Goal: Information Seeking & Learning: Learn about a topic

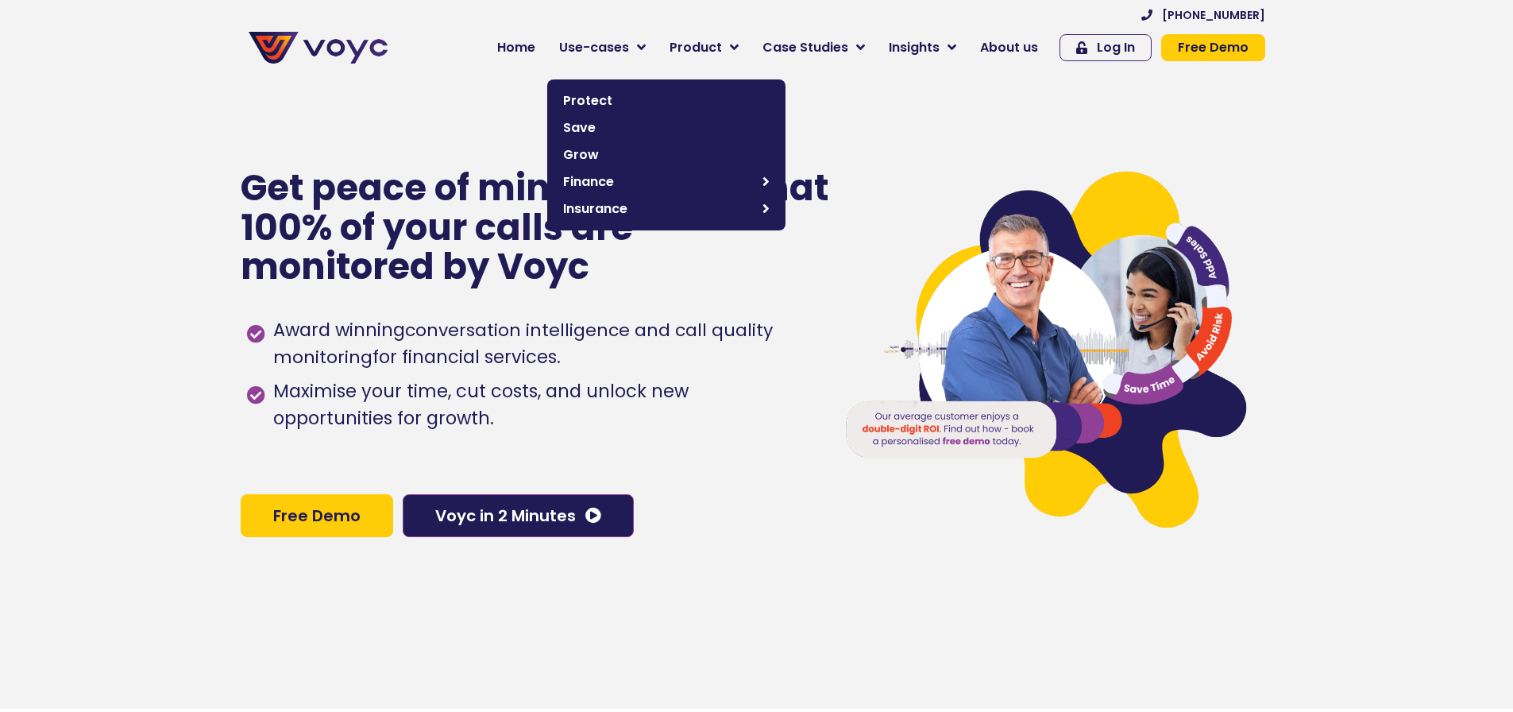
click at [629, 44] on span "Use-cases" at bounding box center [594, 47] width 70 height 19
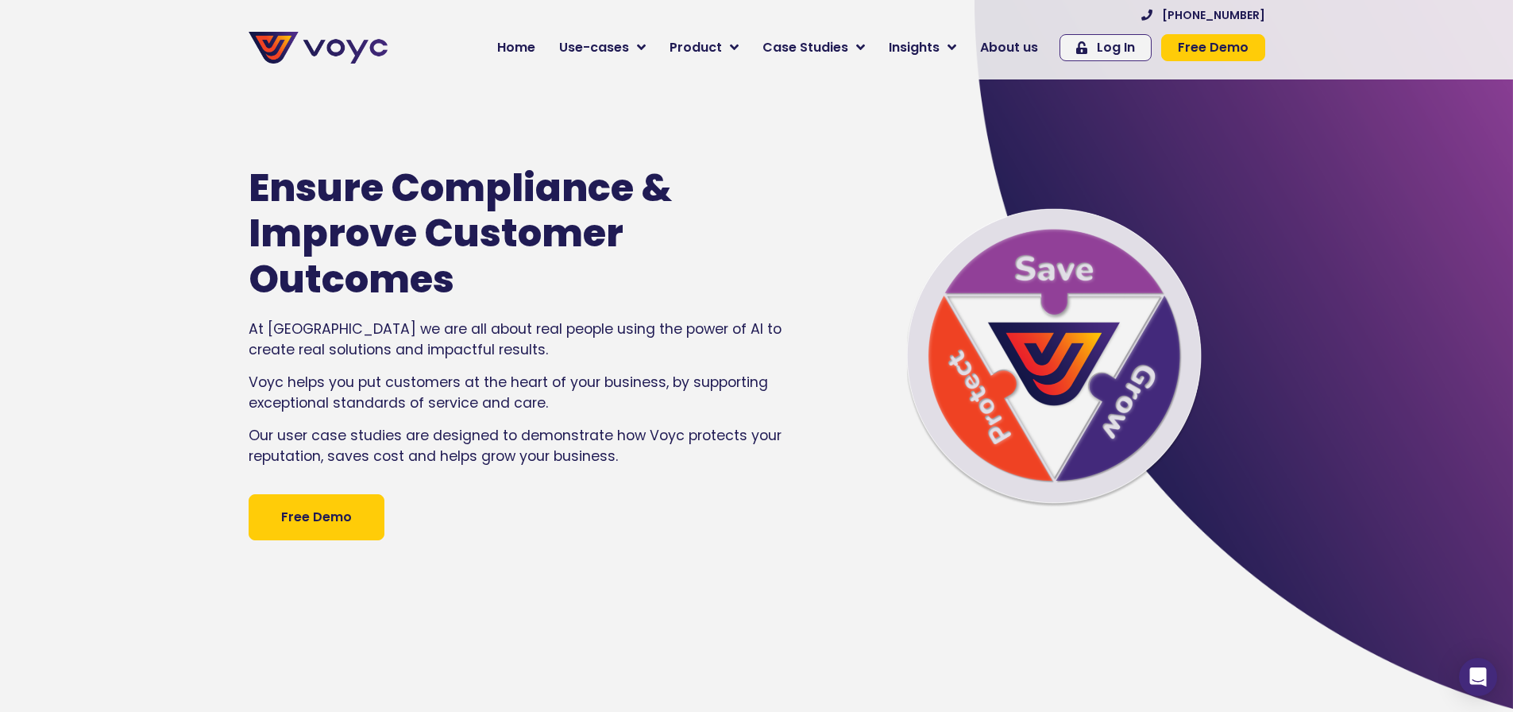
click at [381, 55] on img at bounding box center [318, 48] width 139 height 32
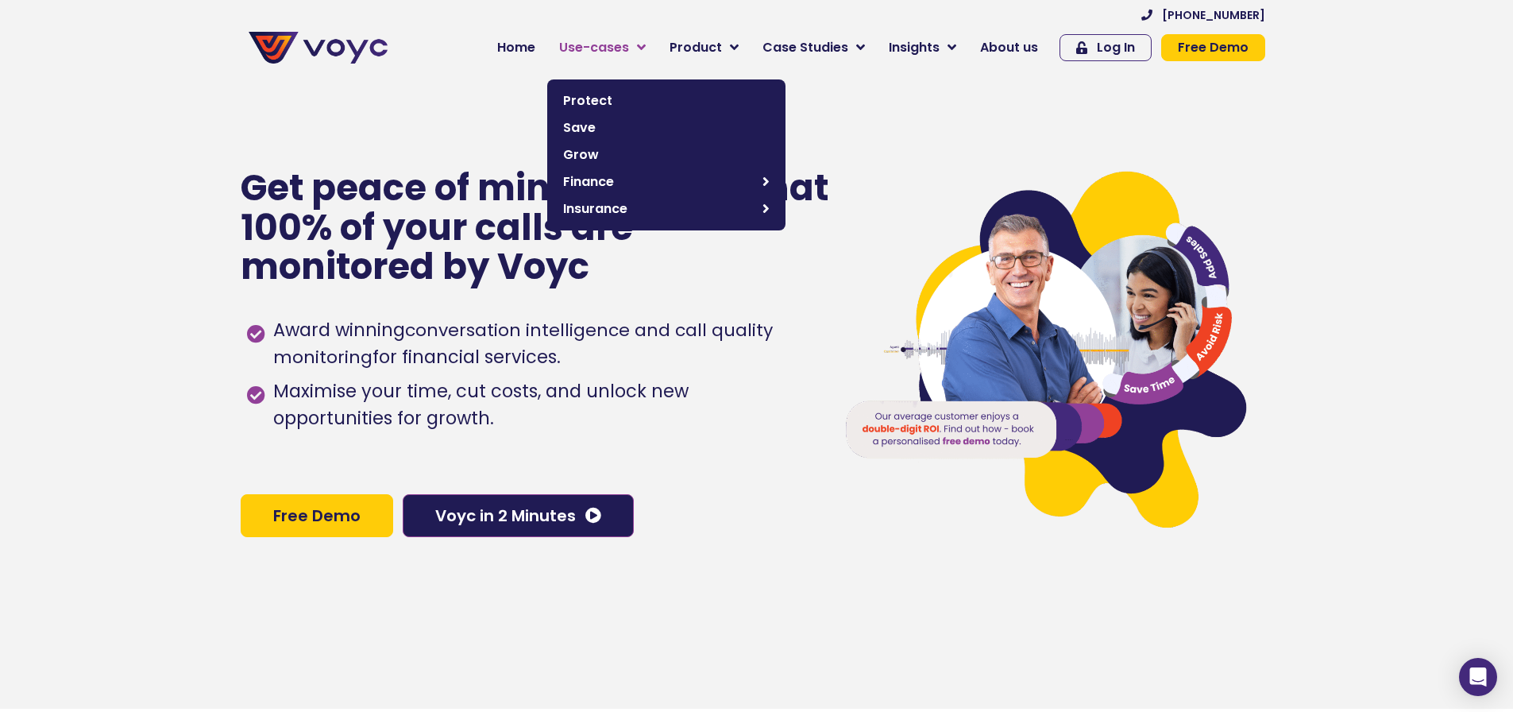
click at [629, 38] on link "Use-cases" at bounding box center [602, 48] width 110 height 32
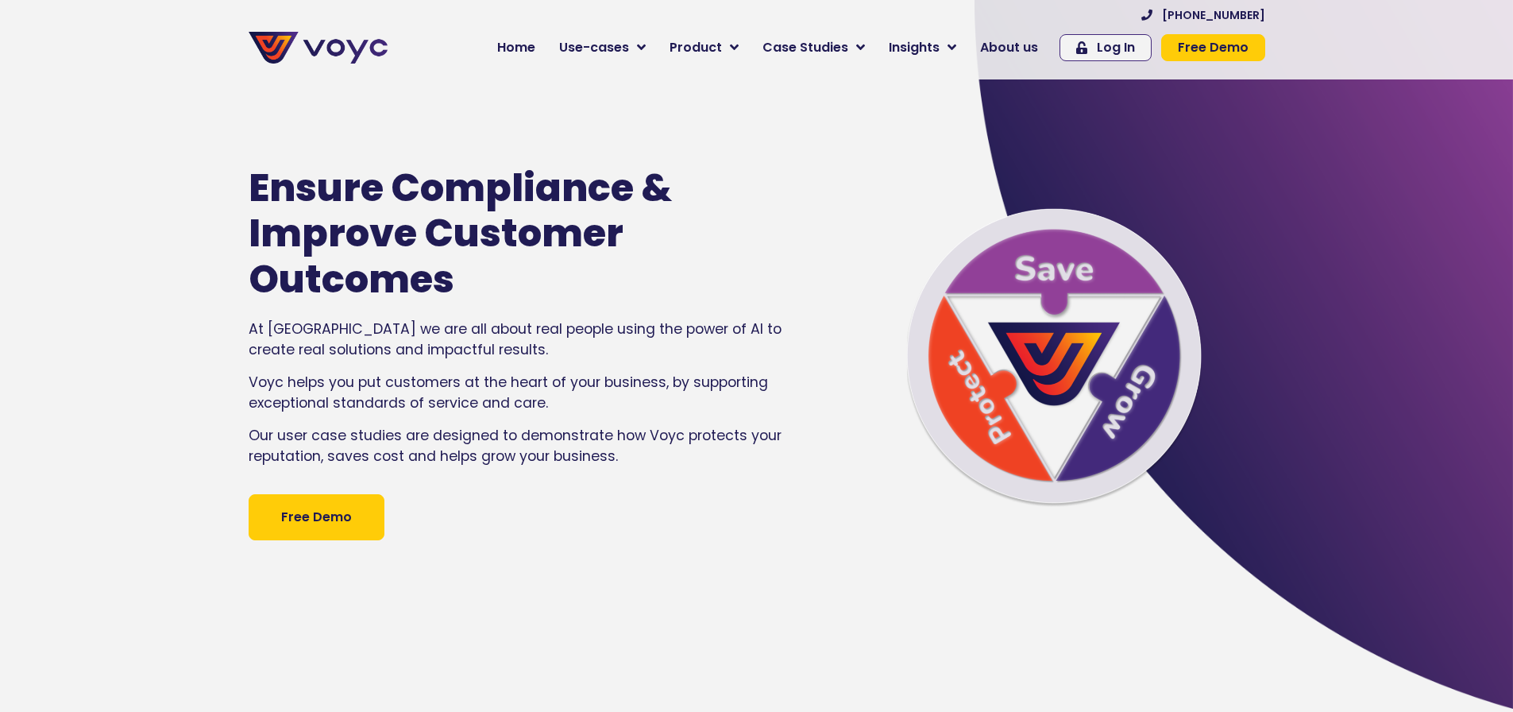
click at [702, 48] on span "Product" at bounding box center [696, 47] width 52 height 19
click at [715, 36] on link "Product" at bounding box center [704, 48] width 93 height 32
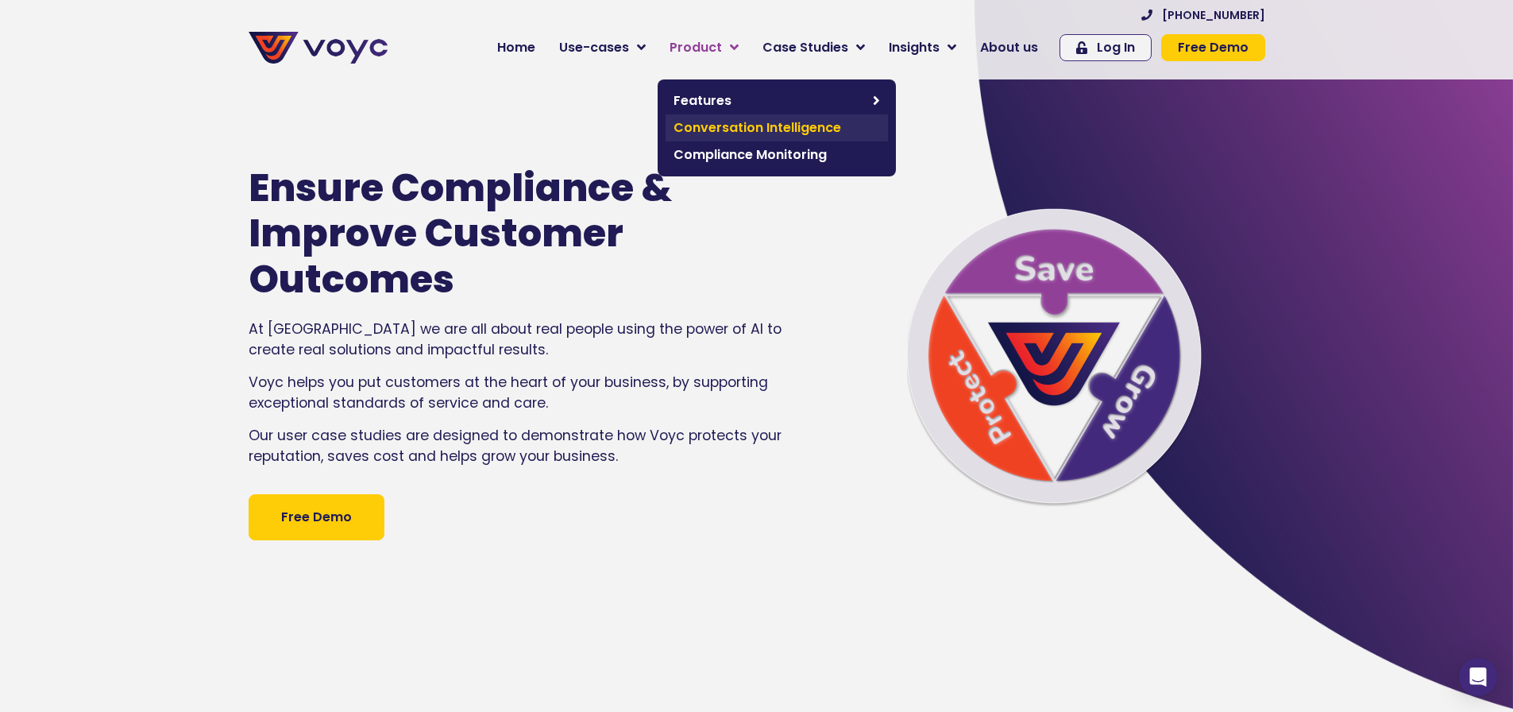
click at [736, 127] on span "Conversation Intelligence" at bounding box center [777, 127] width 207 height 19
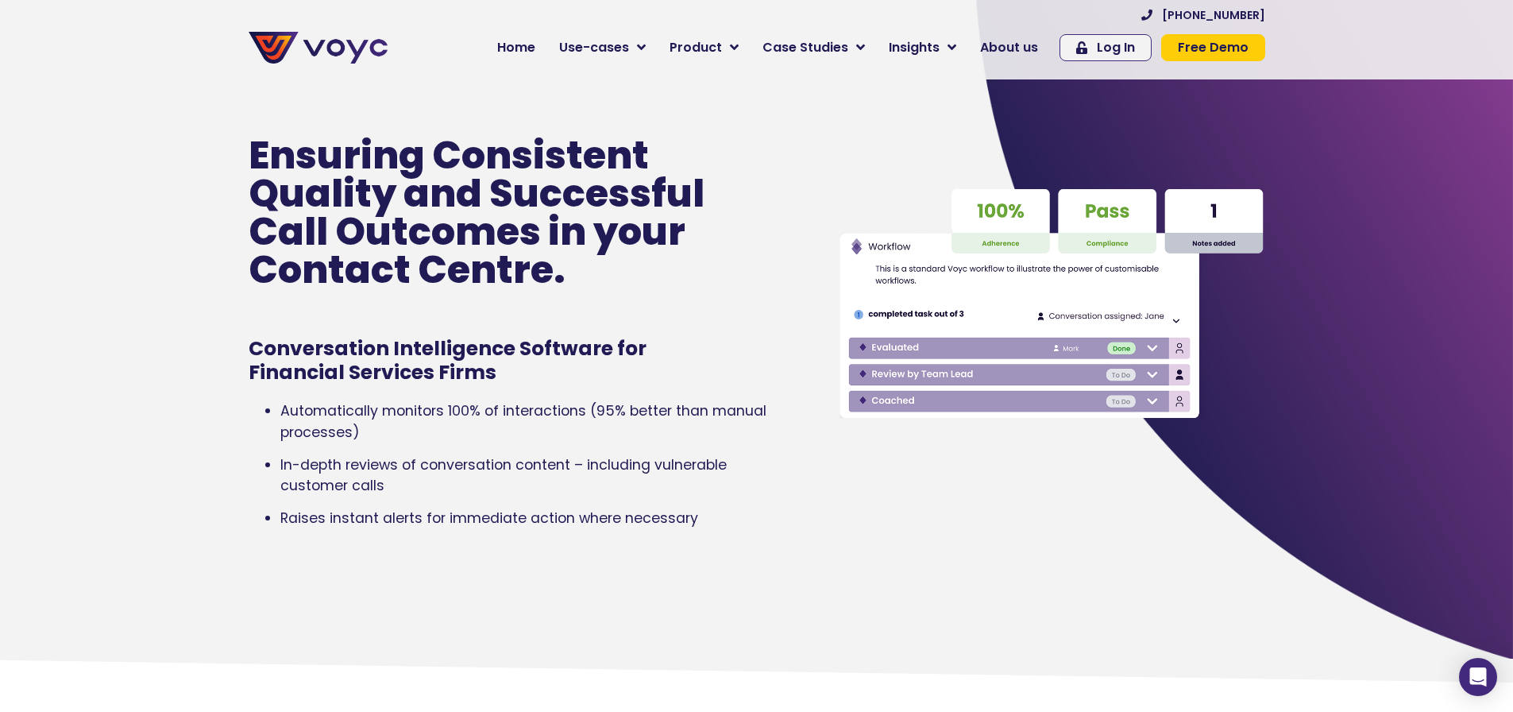
scroll to position [79, 0]
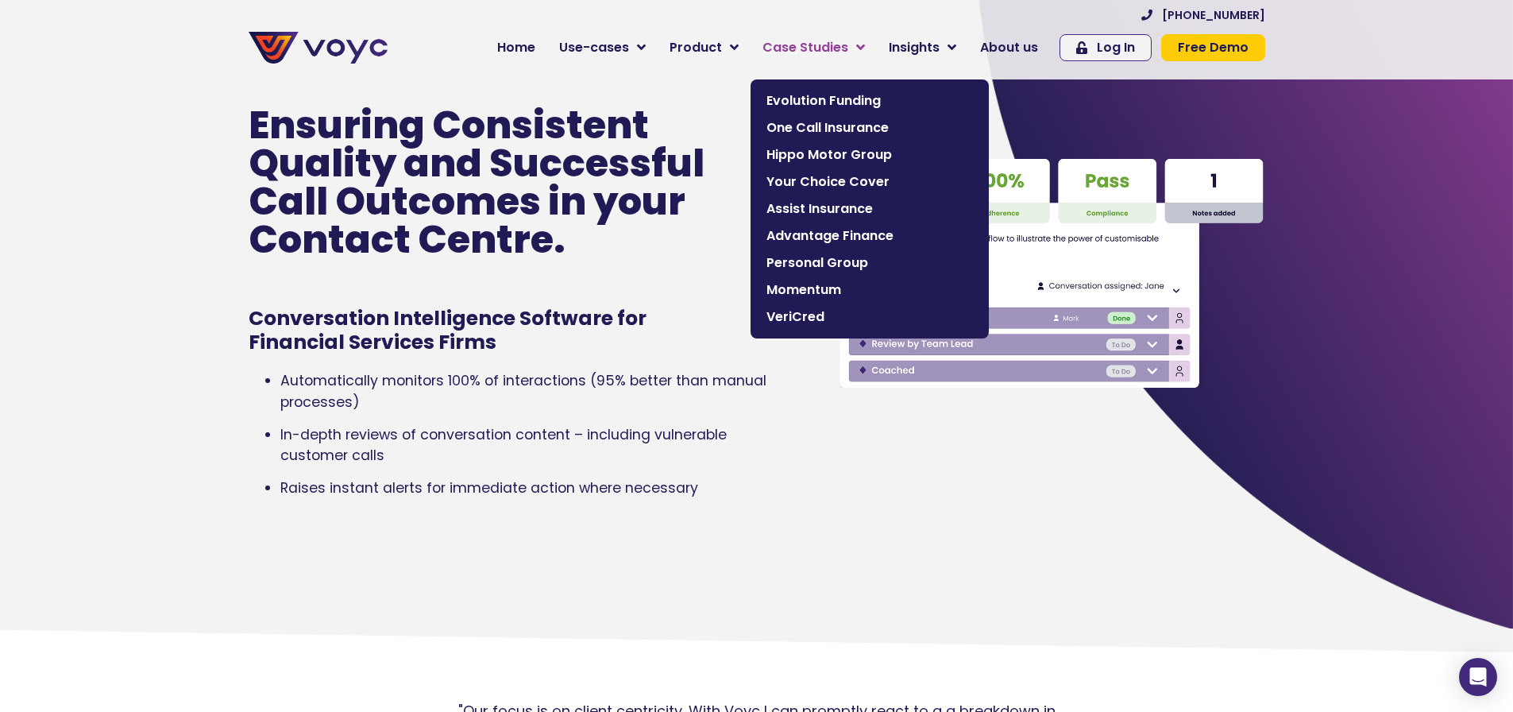
click at [832, 40] on span "Case Studies" at bounding box center [806, 47] width 86 height 19
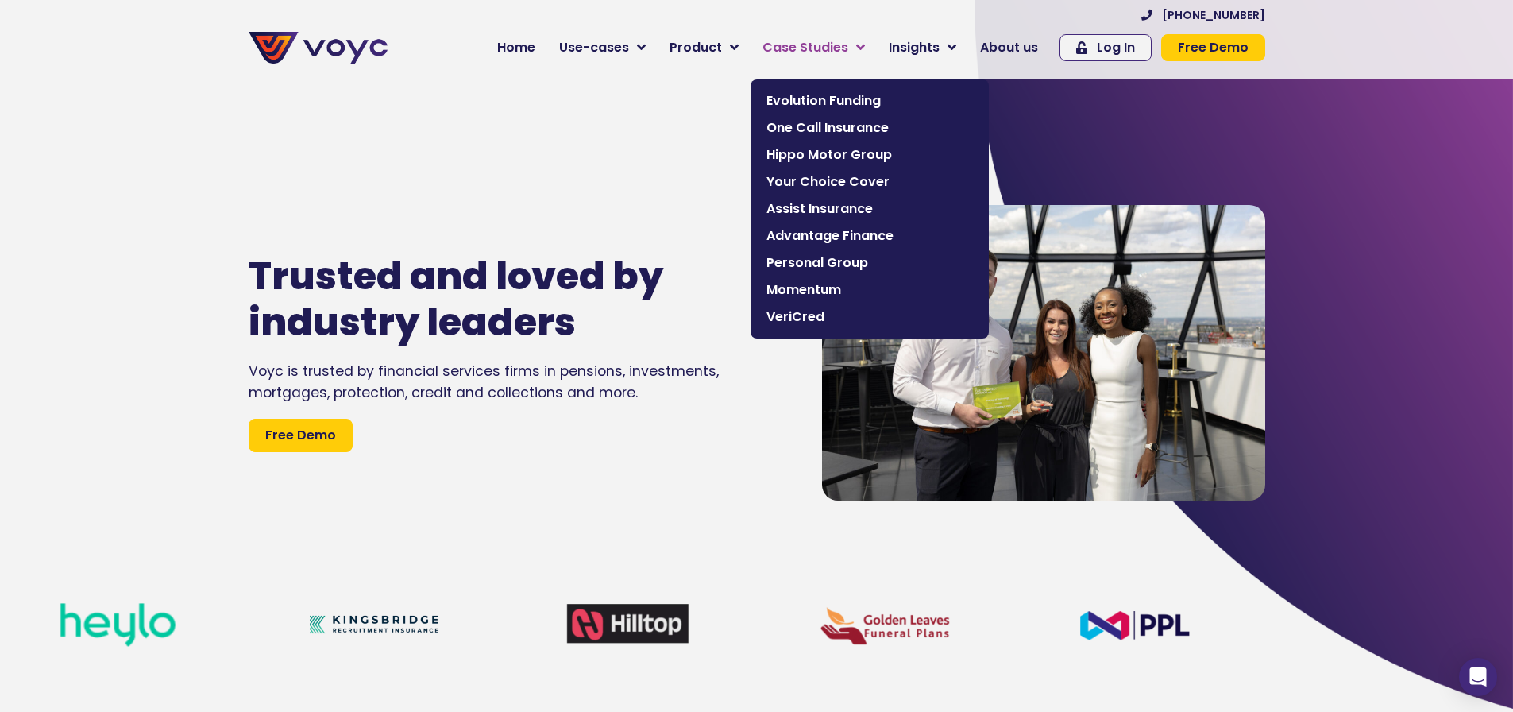
click at [847, 46] on span "Case Studies" at bounding box center [806, 47] width 86 height 19
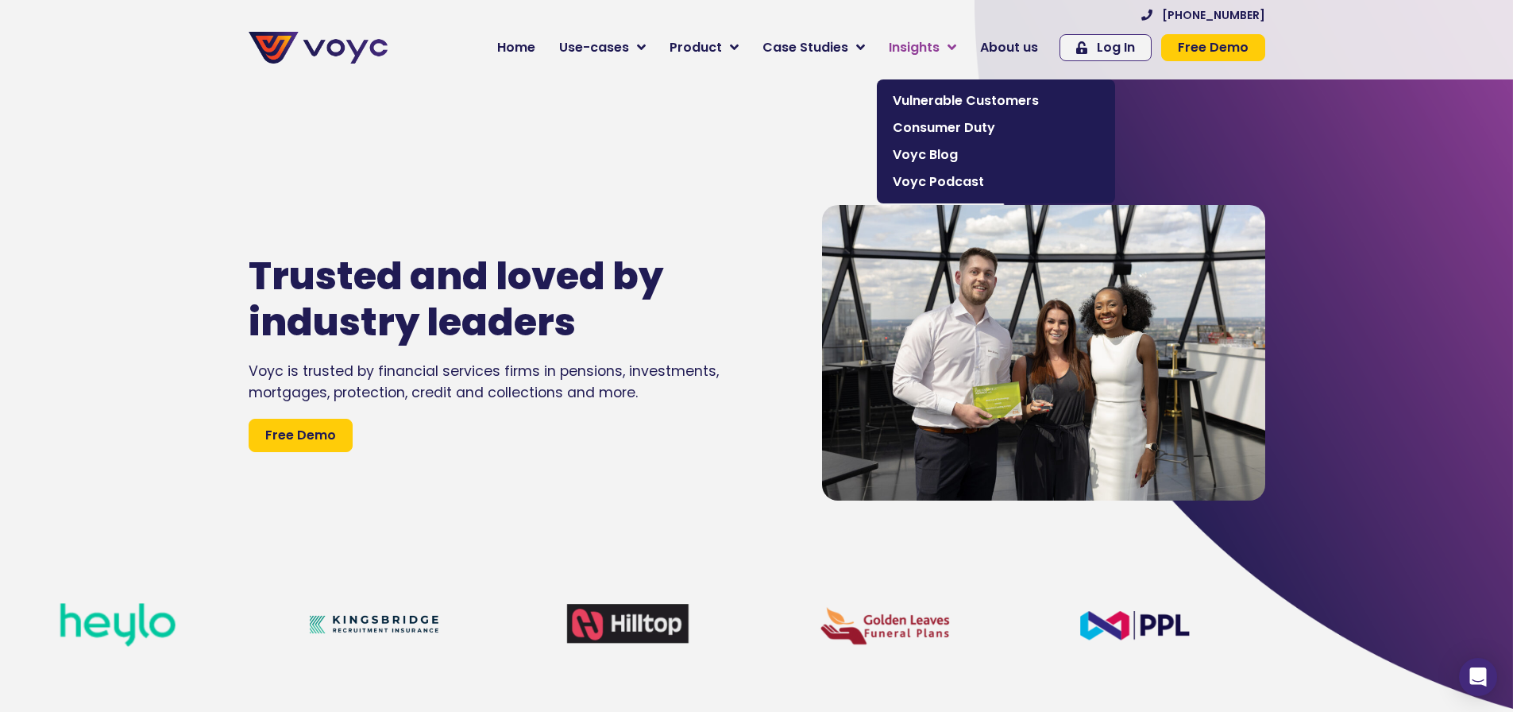
click at [916, 48] on span "Insights" at bounding box center [914, 47] width 51 height 19
